Goal: Task Accomplishment & Management: Complete application form

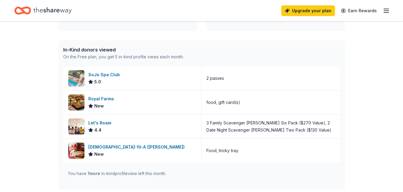
scroll to position [149, 0]
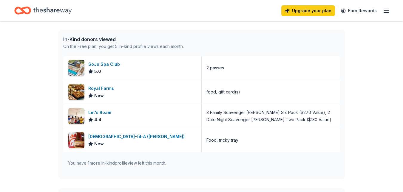
click at [30, 65] on div "👋 Hi Nonnie In-Kind Create new event 10th Annual Purple Diamonds Awards Gala No…" at bounding box center [201, 74] width 403 height 405
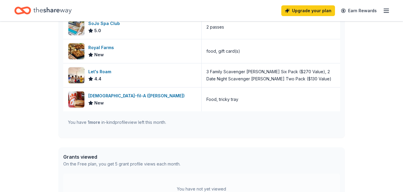
scroll to position [0, 0]
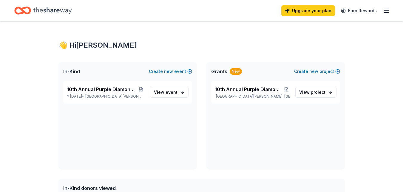
click at [383, 10] on icon "button" at bounding box center [386, 10] width 7 height 7
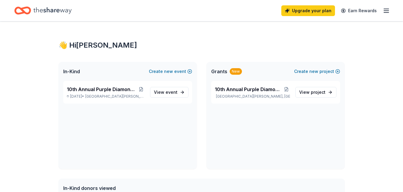
click at [76, 71] on span "In-Kind" at bounding box center [71, 71] width 17 height 7
click at [159, 71] on button "Create new event" at bounding box center [170, 71] width 43 height 7
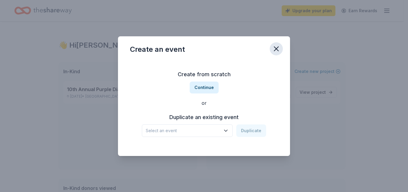
click at [275, 47] on icon "button" at bounding box center [276, 49] width 4 height 4
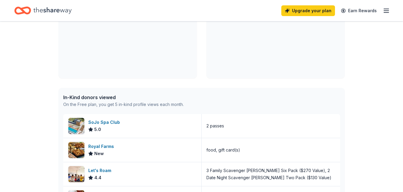
scroll to position [90, 0]
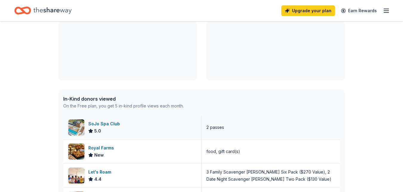
click at [212, 131] on div "2 passes" at bounding box center [271, 128] width 138 height 24
click at [215, 125] on div "2 passes" at bounding box center [215, 127] width 18 height 7
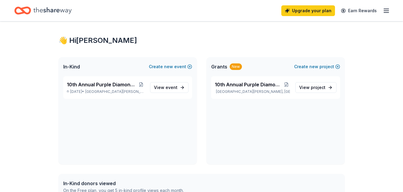
scroll to position [0, 0]
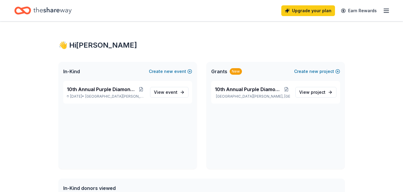
click at [78, 70] on span "In-Kind" at bounding box center [71, 71] width 17 height 7
click at [173, 91] on span "event" at bounding box center [172, 92] width 12 height 5
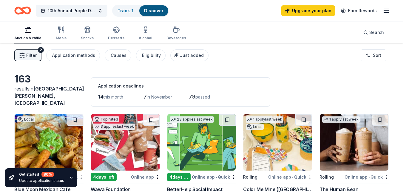
click at [239, 31] on div "Auction & raffle Meals Snacks Desserts Alcohol Beverages Search" at bounding box center [201, 32] width 374 height 22
click at [292, 59] on div "Filter 2 Application methods Causes Eligibility Just added Sort" at bounding box center [201, 56] width 403 height 24
click at [26, 40] on div "Auction & raffle" at bounding box center [27, 38] width 27 height 5
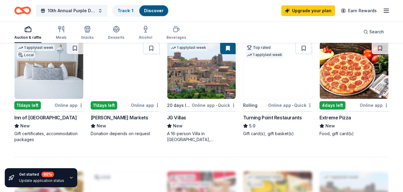
scroll to position [418, 0]
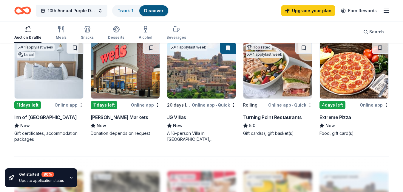
click at [73, 101] on div "Online app" at bounding box center [69, 104] width 29 height 7
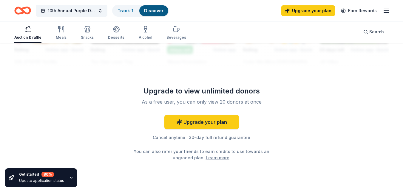
scroll to position [617, 0]
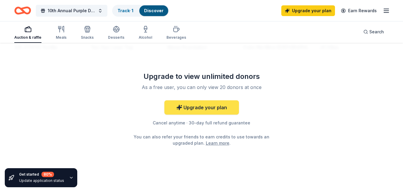
click at [204, 103] on link "Upgrade your plan" at bounding box center [201, 108] width 75 height 14
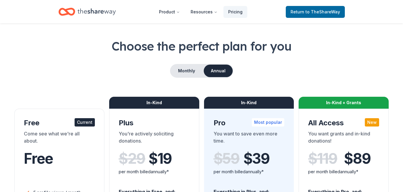
scroll to position [30, 0]
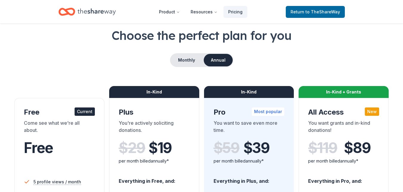
click at [172, 53] on div "Monthly Annual" at bounding box center [201, 60] width 374 height 14
click at [182, 60] on button "Monthly" at bounding box center [187, 60] width 32 height 13
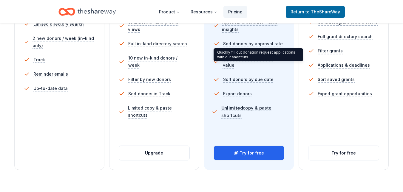
scroll to position [239, 0]
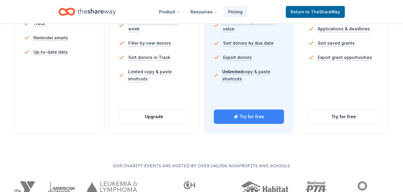
click at [243, 116] on button "Try for free" at bounding box center [249, 117] width 70 height 14
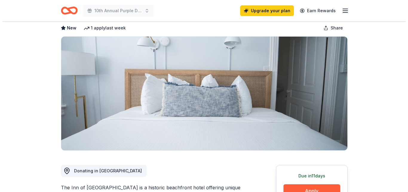
scroll to position [149, 0]
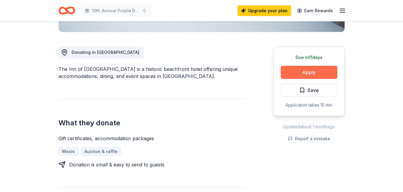
click at [316, 72] on button "Apply" at bounding box center [309, 72] width 57 height 13
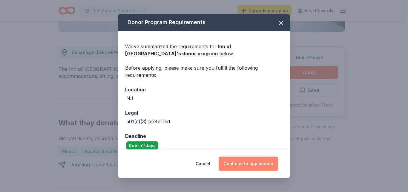
click at [241, 164] on button "Continue to application" at bounding box center [247, 164] width 59 height 14
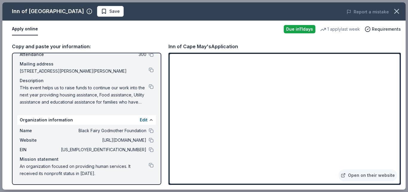
scroll to position [0, 0]
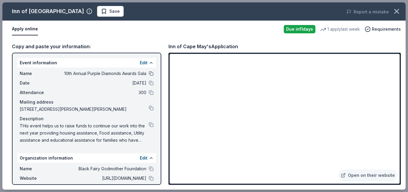
click at [149, 75] on button at bounding box center [151, 73] width 5 height 5
click at [149, 83] on button at bounding box center [151, 83] width 5 height 5
click at [149, 124] on button at bounding box center [151, 125] width 5 height 5
click at [354, 172] on link "Open on their website" at bounding box center [367, 176] width 59 height 12
click at [149, 74] on button at bounding box center [151, 73] width 5 height 5
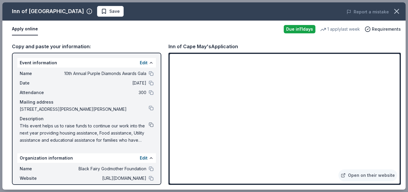
click at [149, 124] on button at bounding box center [151, 125] width 5 height 5
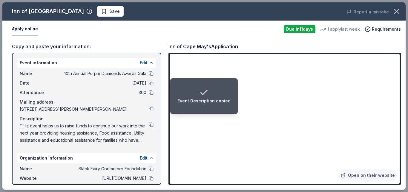
click at [149, 126] on button at bounding box center [151, 125] width 5 height 5
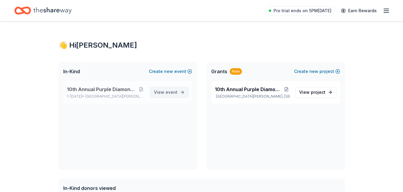
click at [178, 90] on link "View event" at bounding box center [169, 92] width 38 height 11
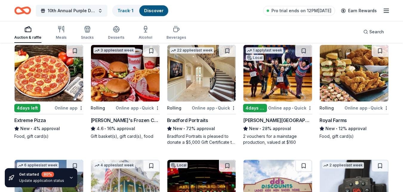
scroll to position [645, 0]
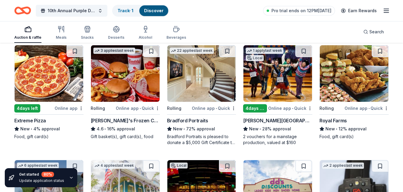
click at [192, 117] on div "Bradford Portraits" at bounding box center [187, 120] width 41 height 7
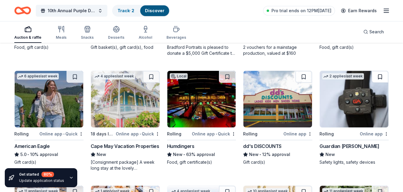
scroll to position [764, 0]
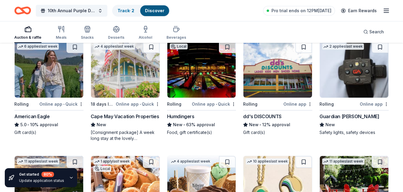
click at [36, 113] on div "American Eagle" at bounding box center [31, 116] width 35 height 7
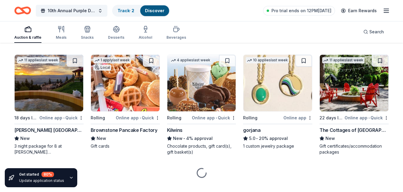
scroll to position [872, 0]
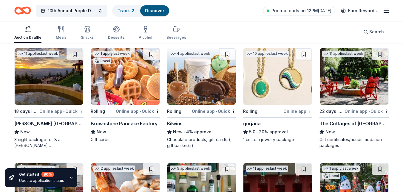
click at [57, 120] on div "[PERSON_NAME] [GEOGRAPHIC_DATA] and Retreat" at bounding box center [48, 123] width 69 height 7
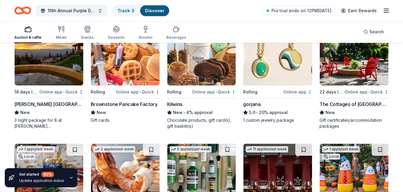
scroll to position [902, 0]
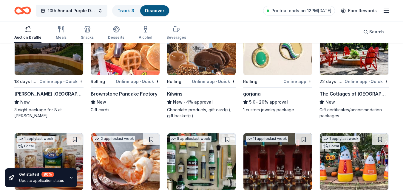
click at [348, 90] on div "The Cottages of Napa Valley" at bounding box center [354, 93] width 69 height 7
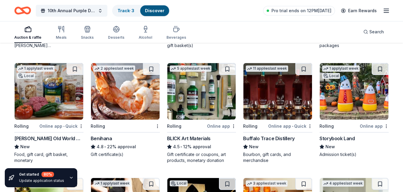
scroll to position [992, 0]
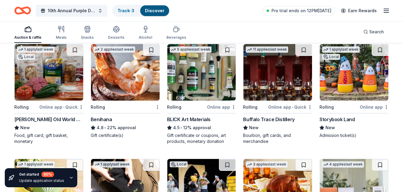
click at [28, 116] on div "Livoti's Old World Market" at bounding box center [48, 119] width 69 height 7
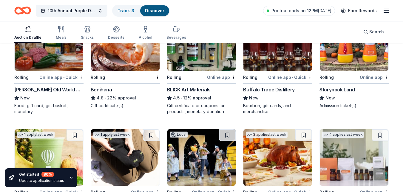
click at [263, 86] on div "Buffalo Trace Distillery" at bounding box center [268, 89] width 51 height 7
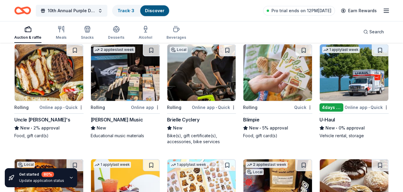
scroll to position [1446, 0]
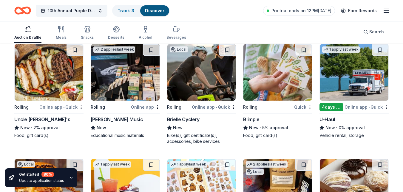
click at [176, 116] on div "Brielle Cyclery" at bounding box center [183, 119] width 33 height 7
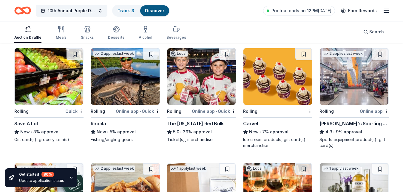
scroll to position [1811, 0]
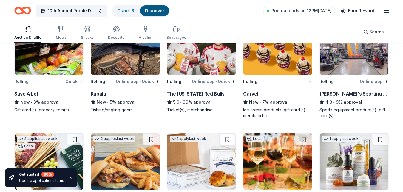
click at [192, 90] on div "The New York Red Bulls" at bounding box center [196, 93] width 58 height 7
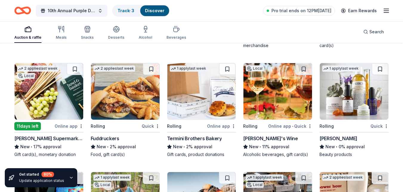
scroll to position [1901, 0]
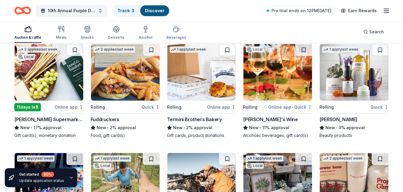
click at [36, 116] on div "Inserra Supermarkets" at bounding box center [48, 119] width 69 height 7
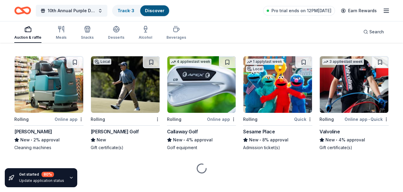
scroll to position [2229, 0]
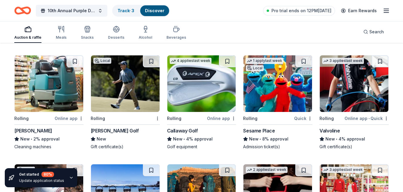
click at [180, 127] on div "Callaway Golf" at bounding box center [182, 130] width 31 height 7
click at [106, 127] on div "Ron Jaworski Golf" at bounding box center [115, 130] width 48 height 7
click at [266, 90] on img at bounding box center [277, 83] width 69 height 57
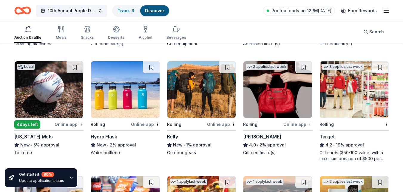
scroll to position [2349, 0]
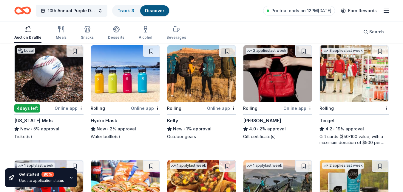
click at [255, 117] on div "Jacki Easlick" at bounding box center [262, 120] width 38 height 7
click at [326, 117] on div "Target" at bounding box center [327, 120] width 15 height 7
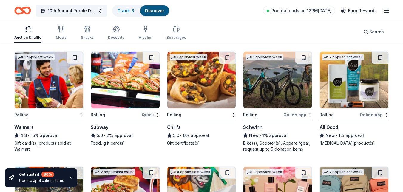
scroll to position [2468, 0]
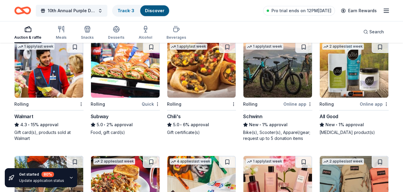
click at [252, 113] on div "Schwinn" at bounding box center [252, 116] width 19 height 7
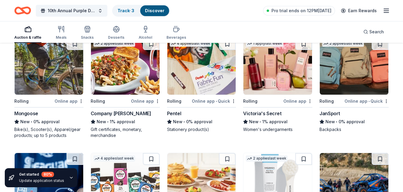
scroll to position [2587, 0]
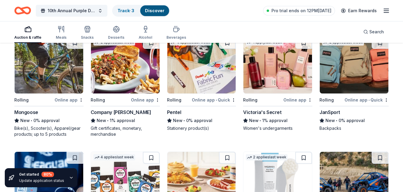
click at [329, 103] on div "2 applies last week Rolling Online app • Quick JanSport New • 0% approval Backp…" at bounding box center [354, 84] width 69 height 95
click at [22, 111] on div "Mongoose" at bounding box center [26, 112] width 24 height 7
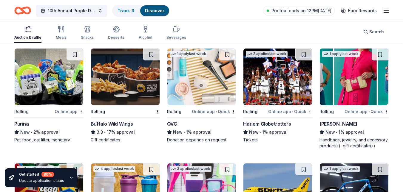
scroll to position [2810, 0]
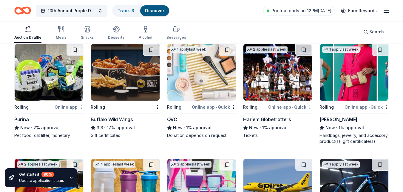
click at [268, 116] on div "Harlem Globetrotters" at bounding box center [267, 119] width 48 height 7
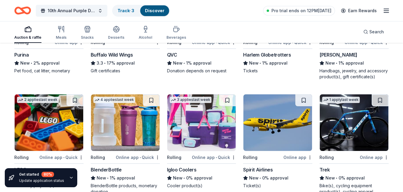
scroll to position [2900, 0]
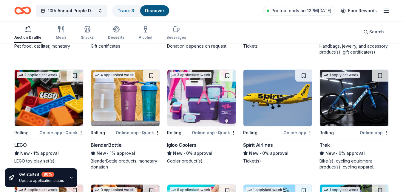
click at [257, 142] on div "Spirit Airlines" at bounding box center [258, 145] width 30 height 7
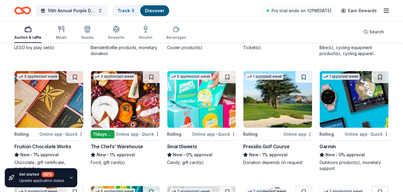
scroll to position [3019, 0]
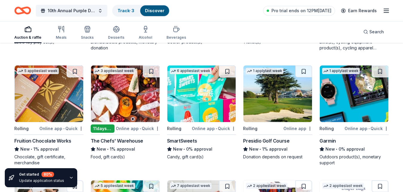
click at [254, 138] on div "Presidio Golf Course" at bounding box center [266, 141] width 46 height 7
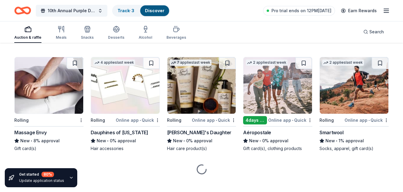
scroll to position [3370, 0]
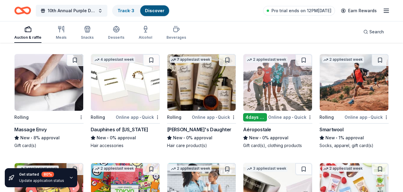
click at [183, 126] on div "Carol's Daughter" at bounding box center [199, 129] width 64 height 7
click at [255, 127] on div "Aéropostale" at bounding box center [257, 129] width 28 height 7
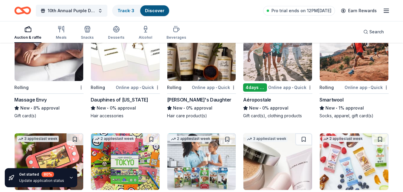
click at [27, 96] on div "Massage Envy" at bounding box center [30, 99] width 32 height 7
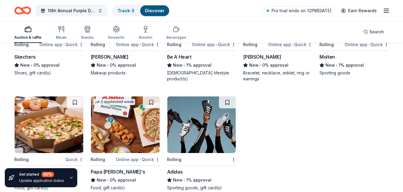
scroll to position [3674, 0]
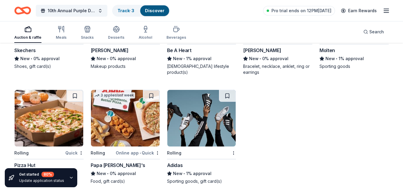
click at [175, 162] on div "Adidas" at bounding box center [175, 165] width 16 height 7
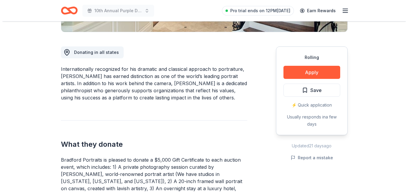
scroll to position [150, 0]
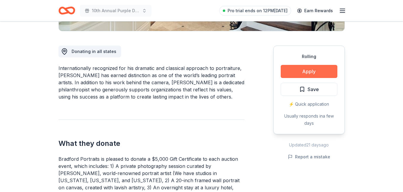
click at [314, 78] on button "Apply" at bounding box center [309, 71] width 57 height 13
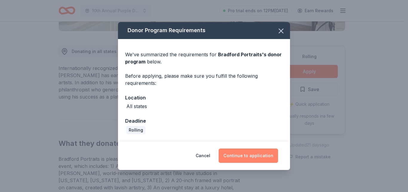
click at [241, 159] on button "Continue to application" at bounding box center [247, 156] width 59 height 14
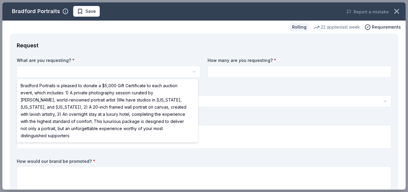
click at [84, 71] on html "10th Annual Purple Diamonds Awards Gala Save Apply Rolling Share Bradford Portr…" at bounding box center [204, 96] width 408 height 192
click at [23, 72] on html "10th Annual Purple Diamonds Awards Gala Save Apply Rolling Share Bradford Portr…" at bounding box center [204, 96] width 408 height 192
select select "Bradford Portraits is pleased to donate a $5,000 Gift Certificate to each aucti…"
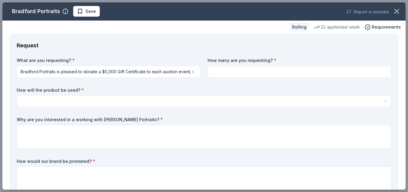
click at [239, 73] on input at bounding box center [299, 72] width 184 height 12
type input "1"
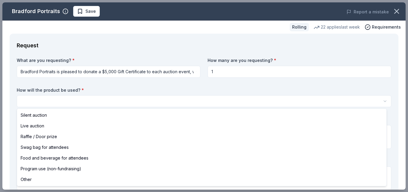
click at [120, 101] on html "10th Annual Purple Diamonds Awards Gala Save Apply Rolling Share Bradford Portr…" at bounding box center [204, 96] width 408 height 192
select select "silentAuction"
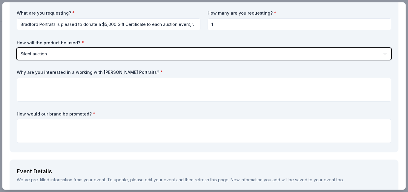
scroll to position [60, 0]
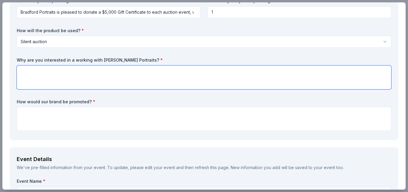
click at [81, 76] on textarea at bounding box center [204, 78] width 374 height 24
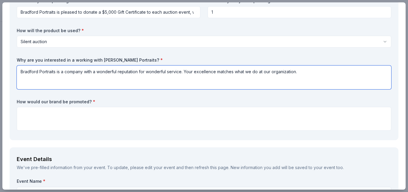
type textarea "Bradford Portraits is a company with a wonderful reputation for wonderful servi…"
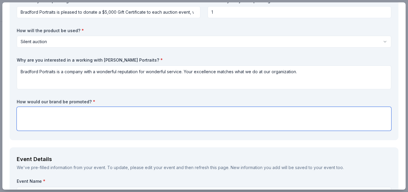
click at [63, 116] on textarea at bounding box center [204, 119] width 374 height 24
click at [79, 113] on textarea "We can offer your information in our digital, print and on our socials(combined…" at bounding box center [204, 119] width 374 height 24
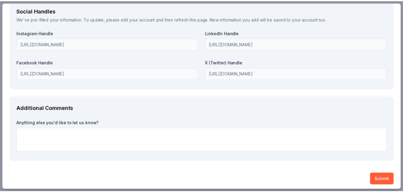
scroll to position [762, 0]
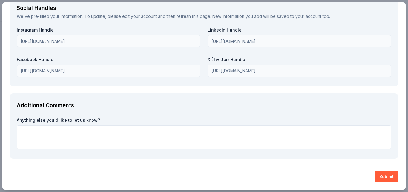
type textarea "We can offer your information and logo in our digital, print and on our socials…"
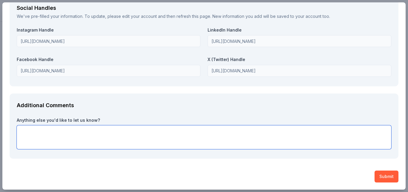
click at [63, 132] on textarea at bounding box center [204, 138] width 374 height 24
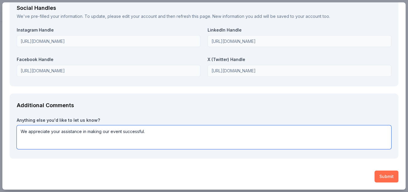
type textarea "We appreciate your assistance in making our event successful."
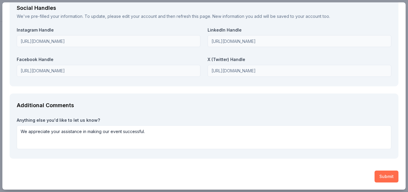
click at [379, 175] on button "Submit" at bounding box center [386, 177] width 24 height 12
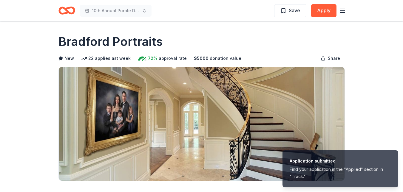
scroll to position [0, 0]
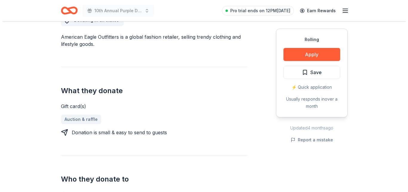
scroll to position [179, 0]
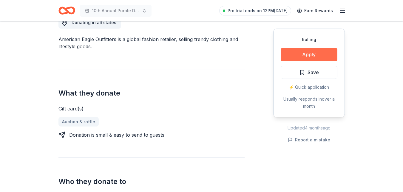
click at [309, 54] on button "Apply" at bounding box center [309, 54] width 57 height 13
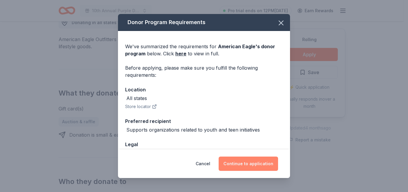
click at [247, 167] on button "Continue to application" at bounding box center [247, 164] width 59 height 14
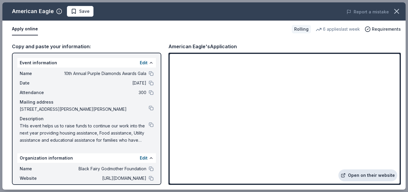
click at [366, 173] on link "Open on their website" at bounding box center [367, 176] width 59 height 12
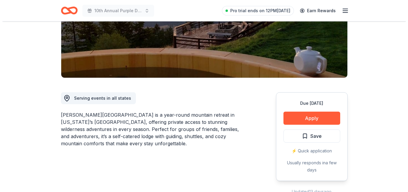
scroll to position [149, 0]
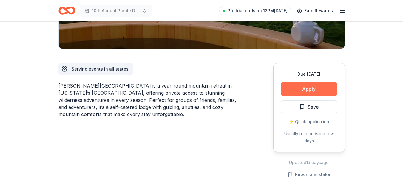
click at [295, 83] on button "Apply" at bounding box center [309, 89] width 57 height 13
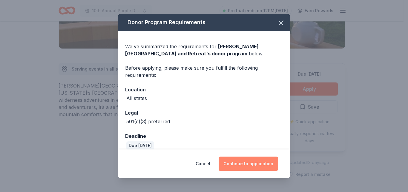
click at [249, 160] on button "Continue to application" at bounding box center [247, 164] width 59 height 14
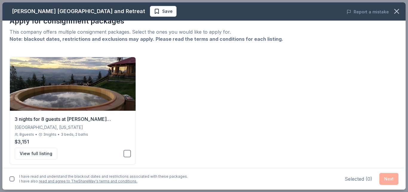
scroll to position [15, 0]
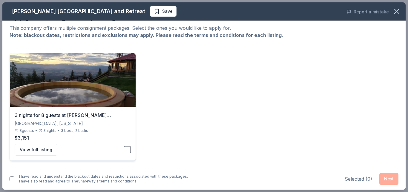
click at [129, 150] on button "button" at bounding box center [127, 150] width 7 height 7
click at [13, 179] on button "button" at bounding box center [12, 179] width 5 height 5
click at [386, 182] on button "Next" at bounding box center [388, 179] width 19 height 12
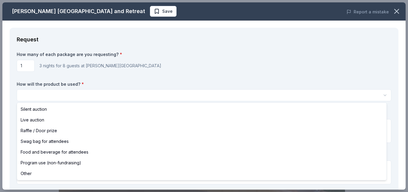
scroll to position [0, 0]
click at [52, 98] on html "10th Annual Purple Diamonds Awards Gala Save Apply Due [DATE] Share [PERSON_NAM…" at bounding box center [204, 96] width 408 height 192
select select "silentAuction"
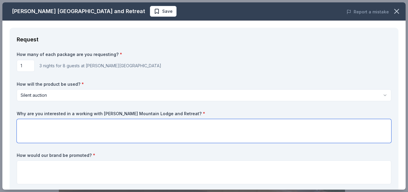
click at [52, 131] on textarea at bounding box center [204, 131] width 374 height 24
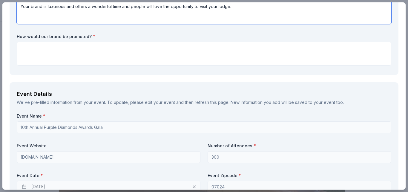
scroll to position [119, 0]
type textarea "Your brand is luxurious and offers a wonderful time and people will love the op…"
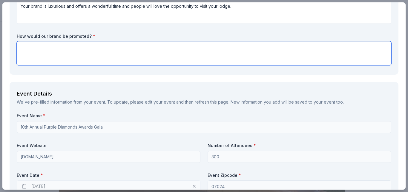
click at [44, 45] on textarea at bounding box center [204, 53] width 374 height 24
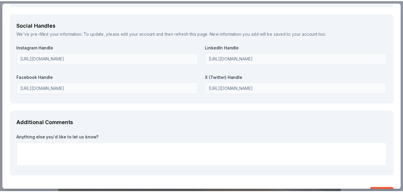
scroll to position [687, 0]
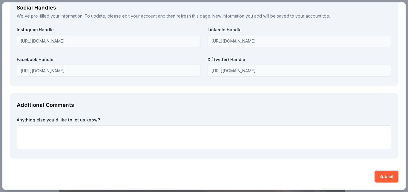
type textarea "We will promote online, digitally and on all of our socials( over 70k followers…"
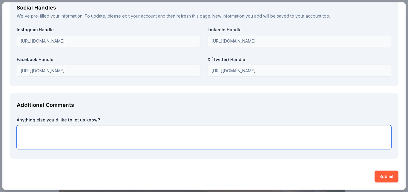
click at [163, 132] on textarea at bounding box center [204, 138] width 374 height 24
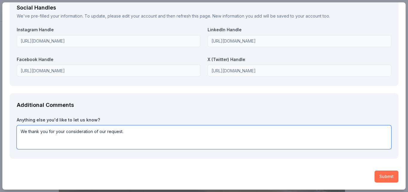
type textarea "We thank you for your consideration of our request."
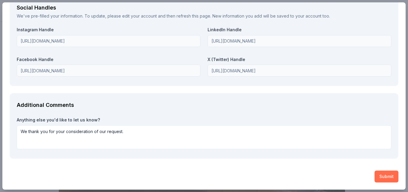
click at [382, 178] on button "Submit" at bounding box center [386, 177] width 24 height 12
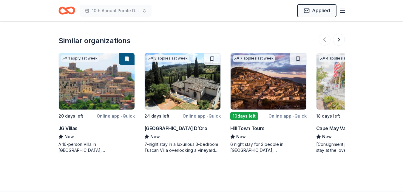
scroll to position [627, 0]
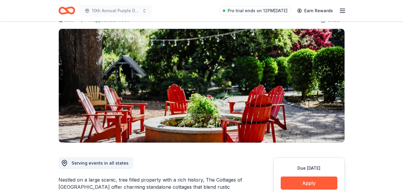
scroll to position [119, 0]
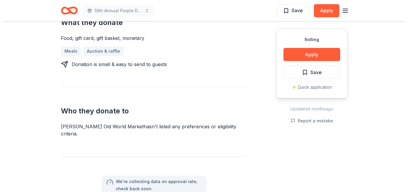
scroll to position [269, 0]
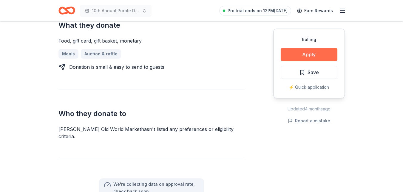
click at [312, 53] on button "Apply" at bounding box center [309, 54] width 57 height 13
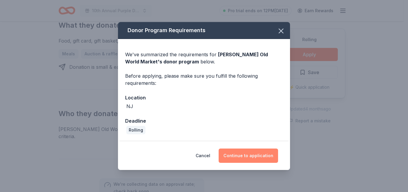
click at [243, 157] on button "Continue to application" at bounding box center [247, 156] width 59 height 14
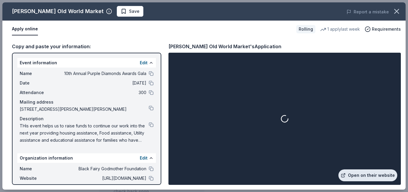
click at [377, 175] on link "Open on their website" at bounding box center [367, 176] width 59 height 12
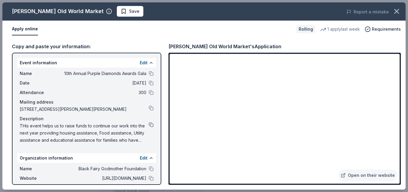
click at [149, 127] on button at bounding box center [151, 125] width 5 height 5
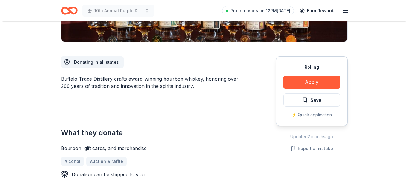
scroll to position [149, 0]
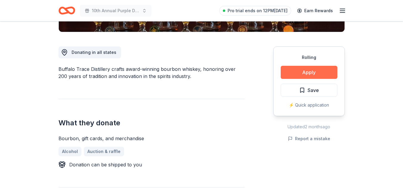
click at [304, 71] on button "Apply" at bounding box center [309, 72] width 57 height 13
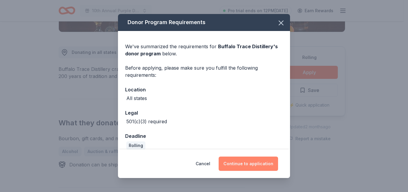
click at [249, 164] on button "Continue to application" at bounding box center [247, 164] width 59 height 14
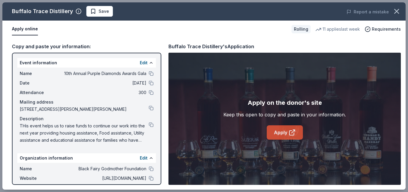
click at [285, 130] on link "Apply" at bounding box center [284, 133] width 36 height 14
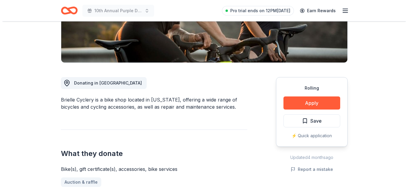
scroll to position [119, 0]
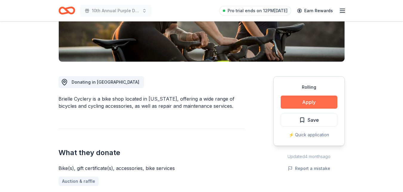
click at [294, 102] on button "Apply" at bounding box center [309, 102] width 57 height 13
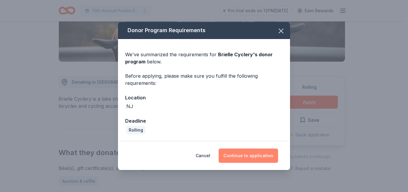
click at [244, 157] on button "Continue to application" at bounding box center [247, 156] width 59 height 14
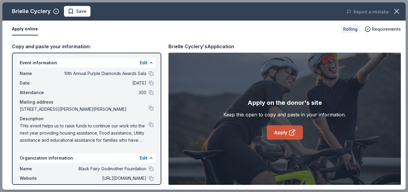
click at [286, 129] on link "Apply" at bounding box center [284, 133] width 36 height 14
click at [149, 74] on button at bounding box center [151, 73] width 5 height 5
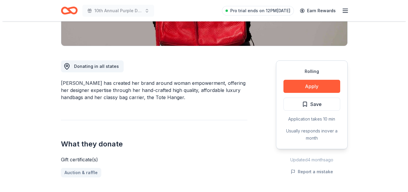
scroll to position [149, 0]
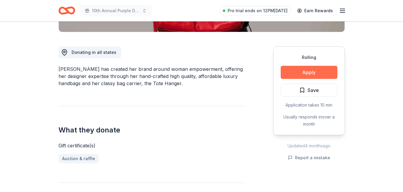
click at [288, 74] on button "Apply" at bounding box center [309, 72] width 57 height 13
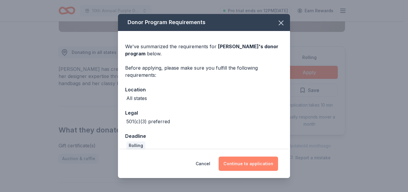
click at [243, 166] on button "Continue to application" at bounding box center [247, 164] width 59 height 14
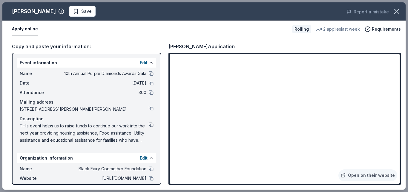
click at [149, 126] on button at bounding box center [151, 125] width 5 height 5
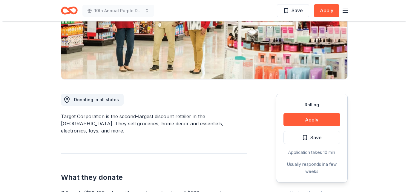
scroll to position [119, 0]
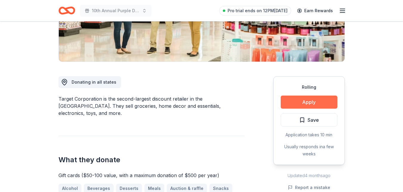
click at [300, 104] on button "Apply" at bounding box center [309, 102] width 57 height 13
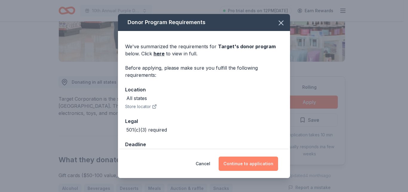
click at [243, 165] on button "Continue to application" at bounding box center [247, 164] width 59 height 14
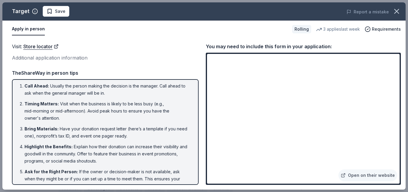
scroll to position [0, 0]
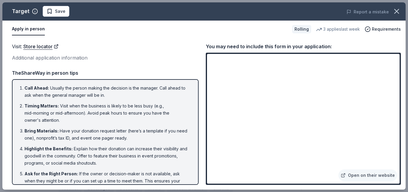
click at [127, 54] on div "Visit : Store locator Additional application information" at bounding box center [105, 52] width 186 height 19
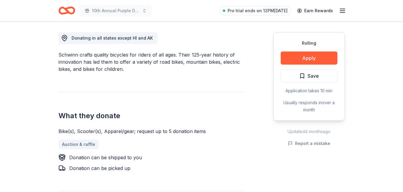
scroll to position [90, 0]
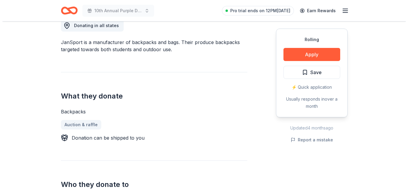
scroll to position [179, 0]
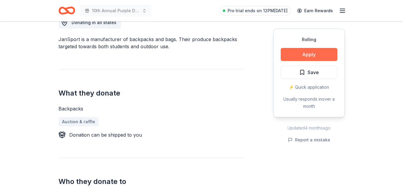
click at [322, 59] on button "Apply" at bounding box center [309, 54] width 57 height 13
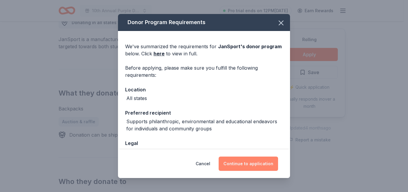
click at [239, 161] on button "Continue to application" at bounding box center [247, 164] width 59 height 14
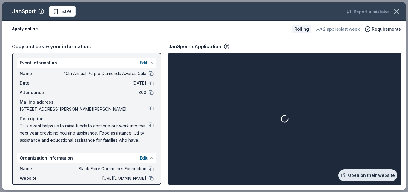
click at [366, 175] on link "Open on their website" at bounding box center [367, 176] width 59 height 12
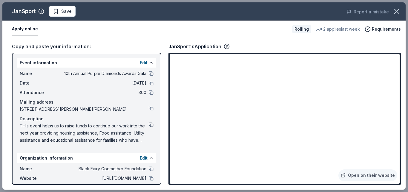
click at [149, 124] on button at bounding box center [151, 125] width 5 height 5
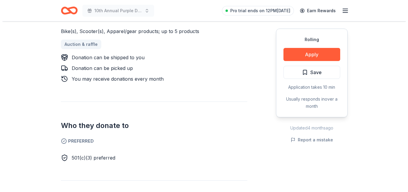
scroll to position [257, 0]
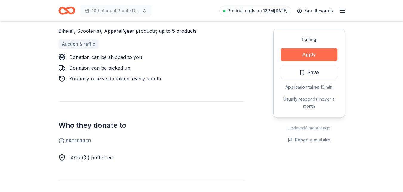
click at [303, 54] on button "Apply" at bounding box center [309, 54] width 57 height 13
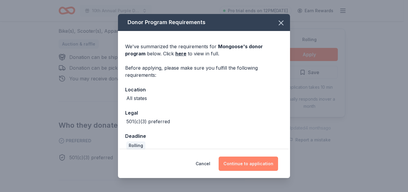
click at [244, 163] on button "Continue to application" at bounding box center [247, 164] width 59 height 14
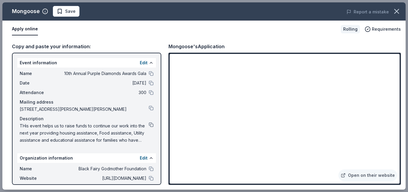
click at [149, 124] on button at bounding box center [151, 125] width 5 height 5
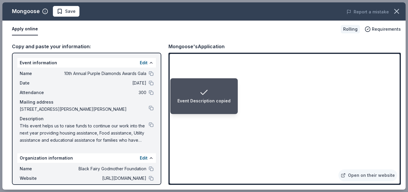
click at [303, 39] on div "Copy and paste your information: Event information Edit Name 10th Annual Purple…" at bounding box center [203, 114] width 403 height 152
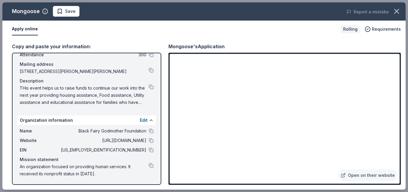
scroll to position [38, 0]
click at [149, 129] on button at bounding box center [151, 131] width 5 height 5
click at [149, 141] on button at bounding box center [151, 140] width 5 height 5
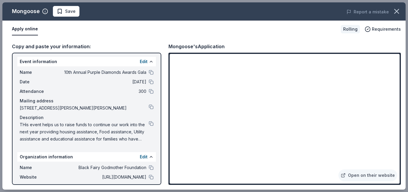
scroll to position [0, 0]
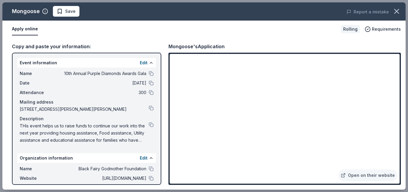
drag, startPoint x: 146, startPoint y: 72, endPoint x: 167, endPoint y: 108, distance: 42.3
click at [149, 72] on button at bounding box center [151, 73] width 5 height 5
click at [149, 124] on button at bounding box center [151, 125] width 5 height 5
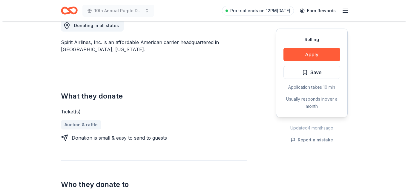
scroll to position [176, 0]
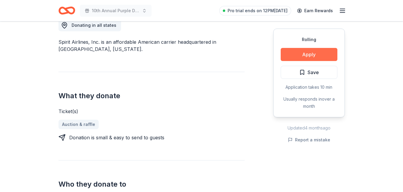
click at [313, 55] on button "Apply" at bounding box center [309, 54] width 57 height 13
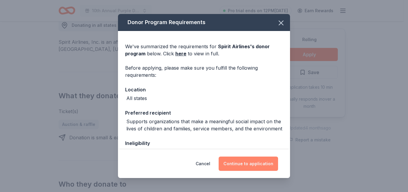
click at [241, 164] on button "Continue to application" at bounding box center [247, 164] width 59 height 14
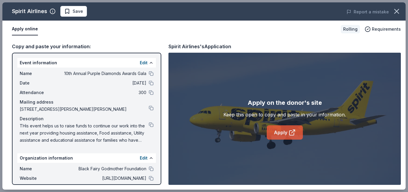
click at [269, 129] on link "Apply" at bounding box center [284, 133] width 36 height 14
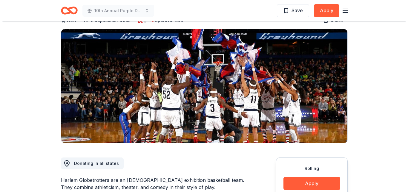
scroll to position [149, 0]
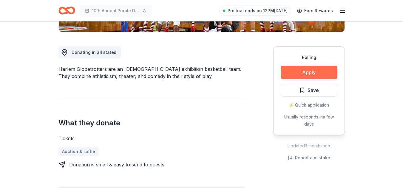
click at [309, 71] on button "Apply" at bounding box center [309, 72] width 57 height 13
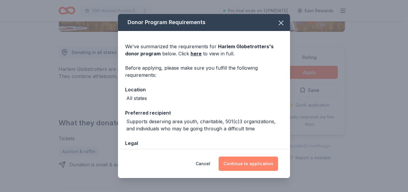
click at [239, 164] on button "Continue to application" at bounding box center [247, 164] width 59 height 14
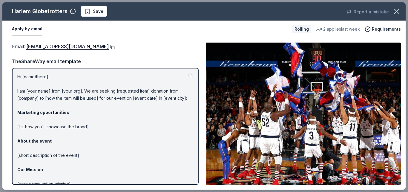
click at [109, 47] on button at bounding box center [112, 47] width 6 height 5
click at [188, 76] on button at bounding box center [190, 76] width 5 height 5
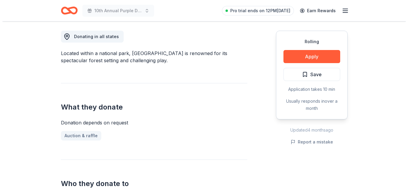
scroll to position [169, 0]
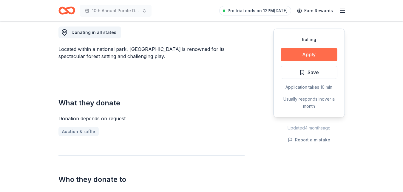
click at [300, 54] on button "Apply" at bounding box center [309, 54] width 57 height 13
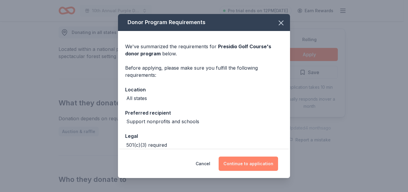
click at [253, 165] on button "Continue to application" at bounding box center [247, 164] width 59 height 14
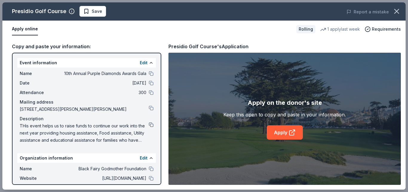
click at [149, 124] on button at bounding box center [151, 125] width 5 height 5
click at [284, 130] on link "Apply" at bounding box center [284, 133] width 36 height 14
click at [149, 125] on button at bounding box center [151, 125] width 5 height 5
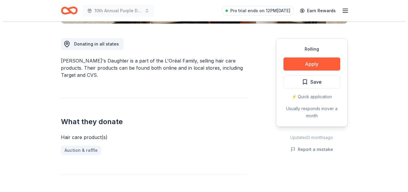
scroll to position [158, 0]
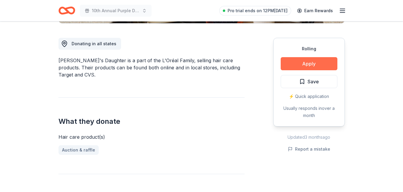
click at [294, 63] on button "Apply" at bounding box center [309, 63] width 57 height 13
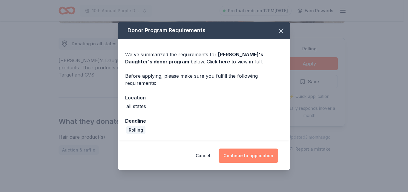
click at [238, 157] on button "Continue to application" at bounding box center [247, 156] width 59 height 14
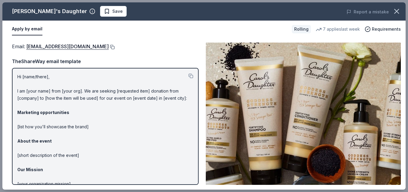
click at [111, 47] on button at bounding box center [112, 47] width 6 height 5
click at [188, 75] on button at bounding box center [190, 76] width 5 height 5
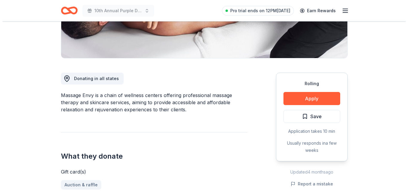
scroll to position [124, 0]
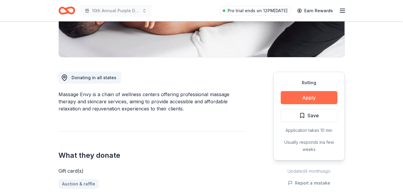
click at [302, 92] on button "Apply" at bounding box center [309, 97] width 57 height 13
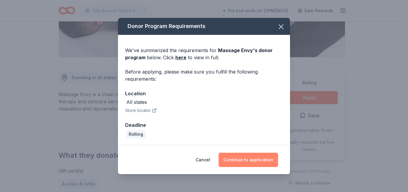
click at [246, 165] on button "Continue to application" at bounding box center [247, 160] width 59 height 14
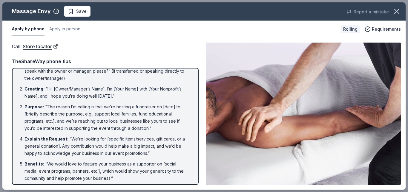
scroll to position [13, 0]
click at [152, 128] on li "Purpose : “The reason I’m calling is that we’re hosting a fundraiser on [date] …" at bounding box center [106, 117] width 165 height 29
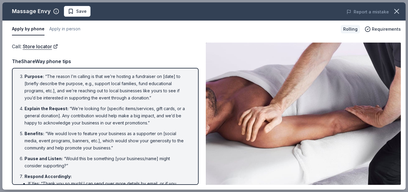
scroll to position [45, 0]
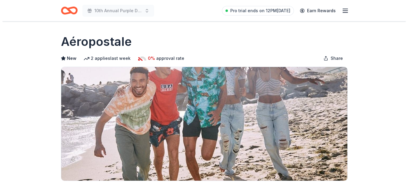
scroll to position [133, 0]
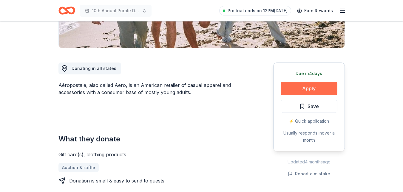
click at [295, 89] on button "Apply" at bounding box center [309, 88] width 57 height 13
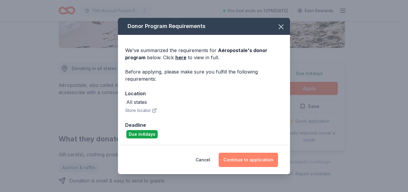
click at [259, 156] on button "Continue to application" at bounding box center [247, 160] width 59 height 14
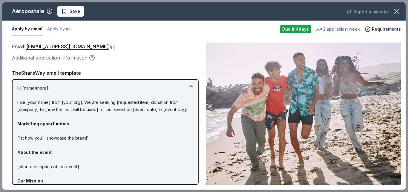
drag, startPoint x: 15, startPoint y: 87, endPoint x: 75, endPoint y: 144, distance: 83.6
click at [75, 144] on div "Hi [name/there], I am [your name] from [your org]. We are seeking [requested it…" at bounding box center [105, 132] width 186 height 106
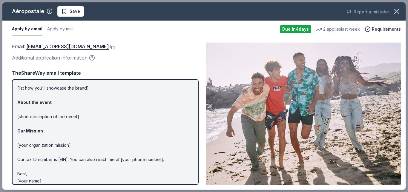
scroll to position [55, 0]
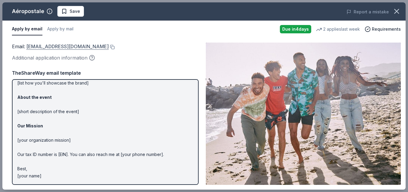
click at [79, 46] on link "charitabledonations@aeropostale.com" at bounding box center [67, 47] width 82 height 8
click at [115, 47] on button at bounding box center [112, 47] width 6 height 5
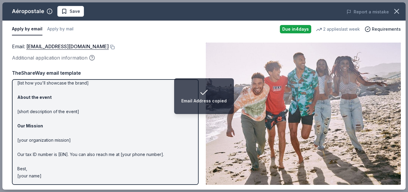
click at [132, 65] on div "Email : charitabledonations@aeropostale.com Additional application information …" at bounding box center [105, 114] width 186 height 143
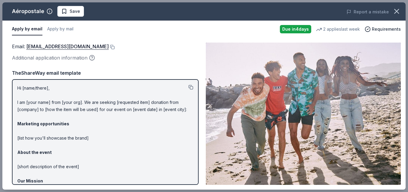
click at [188, 88] on button at bounding box center [190, 87] width 5 height 5
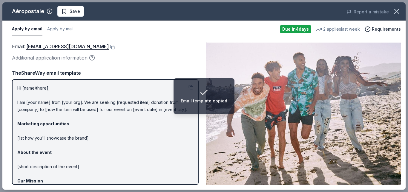
click at [142, 66] on div "Email : charitabledonations@aeropostale.com Additional application information …" at bounding box center [105, 114] width 186 height 143
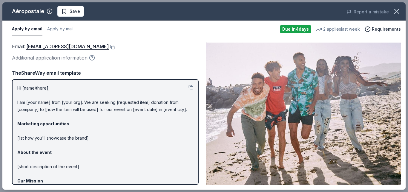
click at [92, 58] on icon "button" at bounding box center [91, 57] width 1 height 1
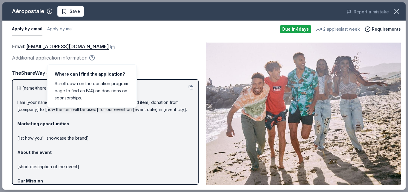
click at [92, 58] on icon "button" at bounding box center [91, 57] width 1 height 1
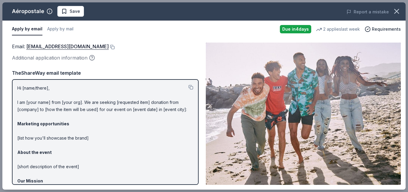
scroll to position [55, 0]
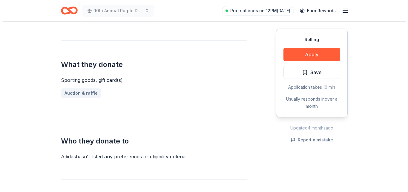
scroll to position [229, 0]
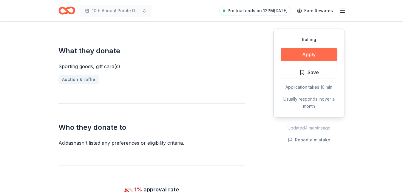
click at [293, 57] on button "Apply" at bounding box center [309, 54] width 57 height 13
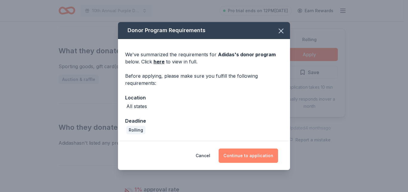
click at [239, 156] on button "Continue to application" at bounding box center [247, 156] width 59 height 14
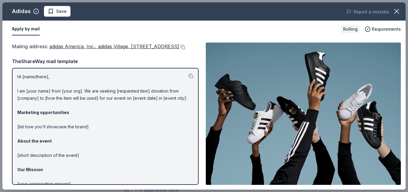
scroll to position [52, 0]
